Goal: Book appointment/travel/reservation

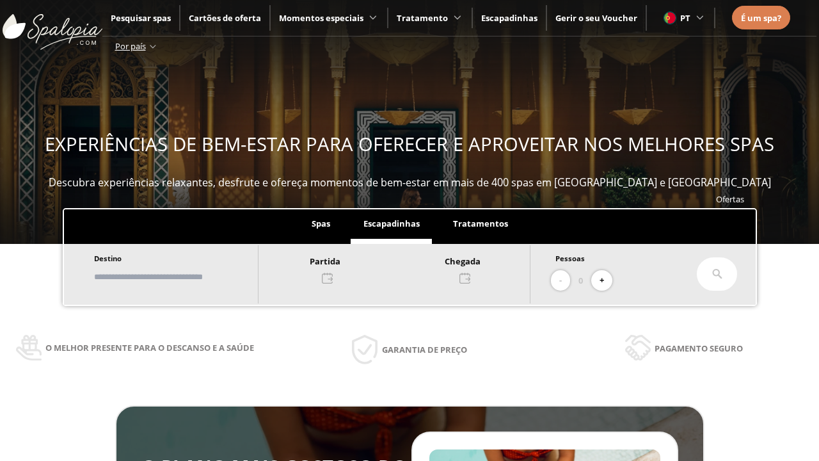
click at [180, 276] on input "text" at bounding box center [169, 276] width 159 height 22
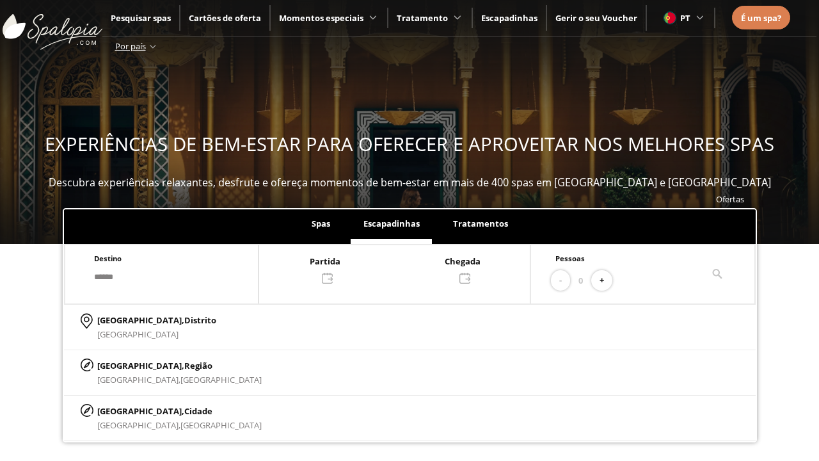
type input "******"
click at [128, 410] on p "[GEOGRAPHIC_DATA], Cidade" at bounding box center [179, 411] width 164 height 14
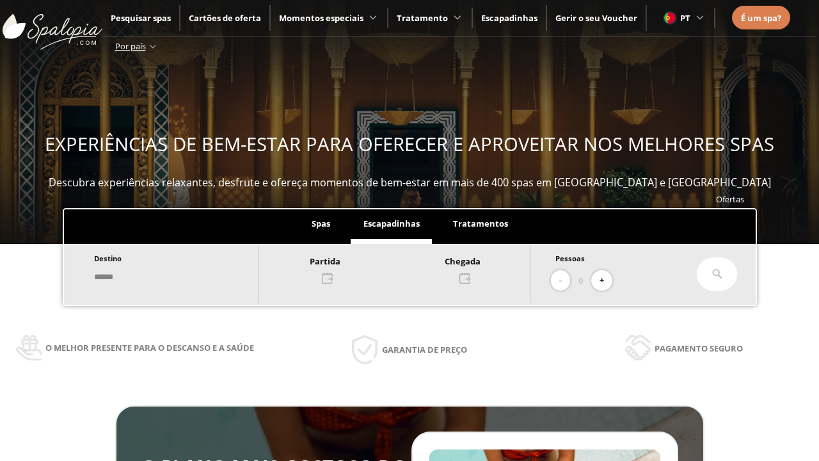
click at [407, 268] on div at bounding box center [393, 268] width 271 height 31
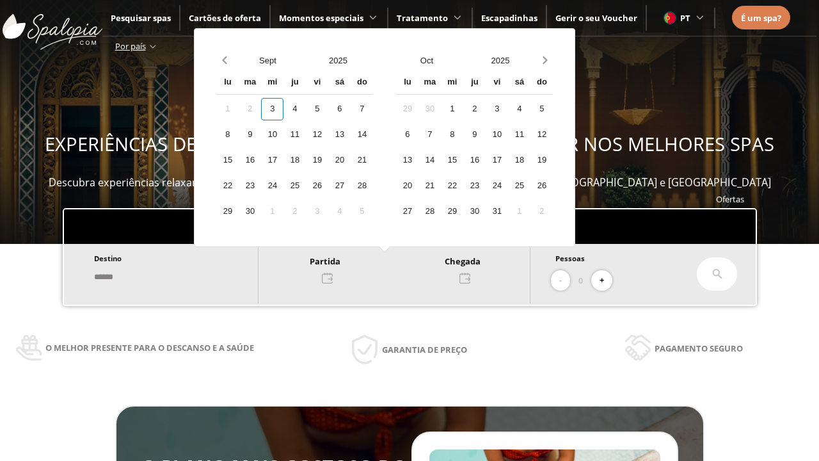
click at [328, 109] on div "5" at bounding box center [317, 109] width 22 height 22
click at [351, 109] on div "6" at bounding box center [339, 109] width 22 height 22
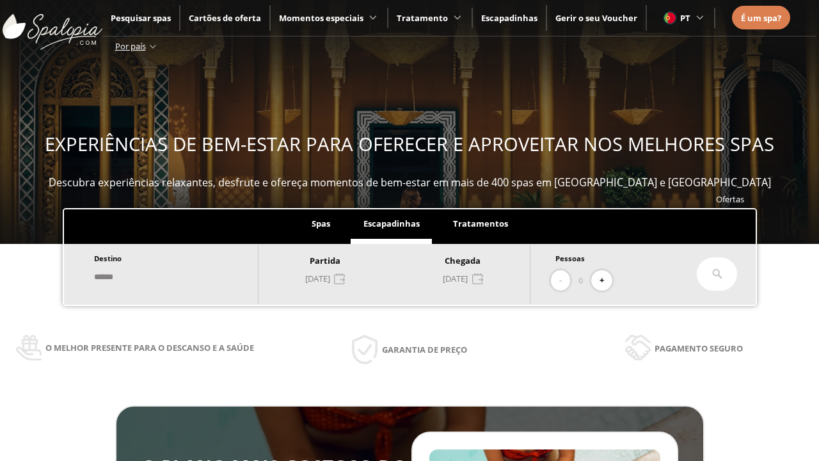
click at [606, 280] on button "+" at bounding box center [601, 280] width 21 height 21
click at [717, 274] on icon at bounding box center [717, 274] width 10 height 10
